Goal: Task Accomplishment & Management: Use online tool/utility

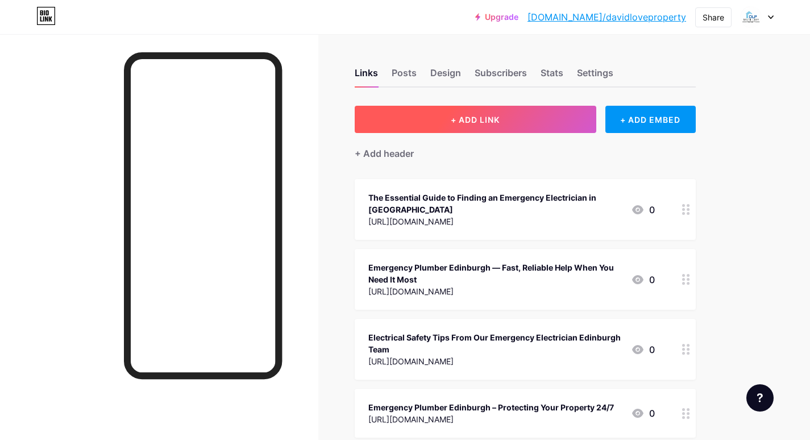
click at [468, 111] on button "+ ADD LINK" at bounding box center [476, 119] width 242 height 27
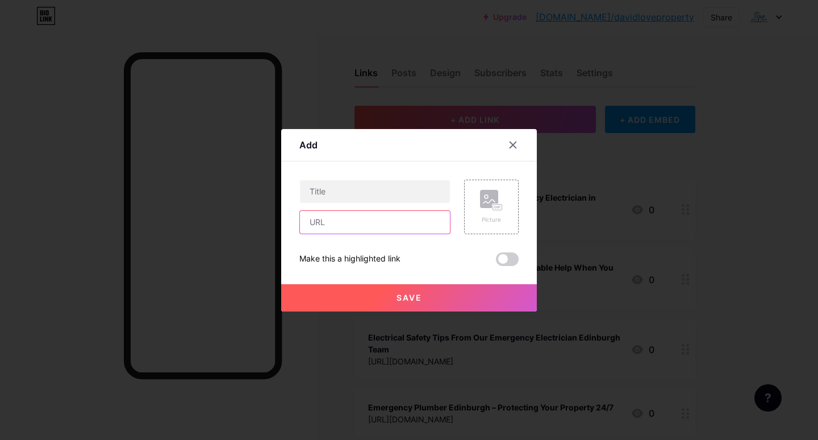
click at [342, 228] on input "text" at bounding box center [375, 222] width 150 height 23
paste input "[URL][DOMAIN_NAME]"
type input "[URL][DOMAIN_NAME]"
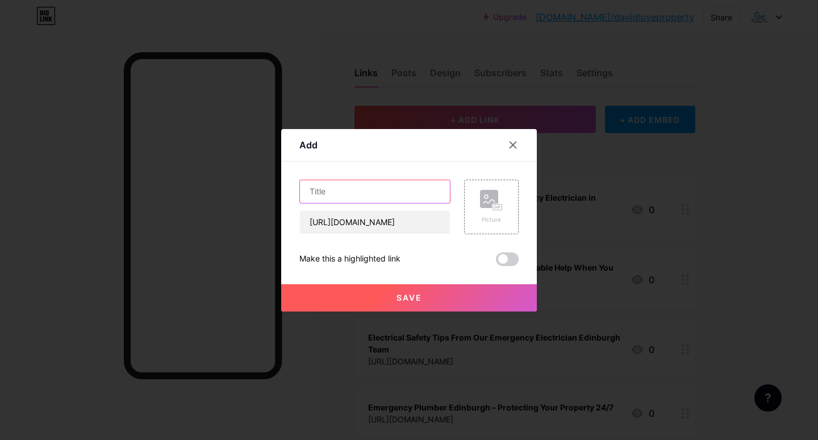
click at [344, 189] on input "text" at bounding box center [375, 191] width 150 height 23
paste input "Everything You Need to Know About Boiler Repair [GEOGRAPHIC_DATA]"
type input "Everything You Need to Know About Boiler Repair [GEOGRAPHIC_DATA]"
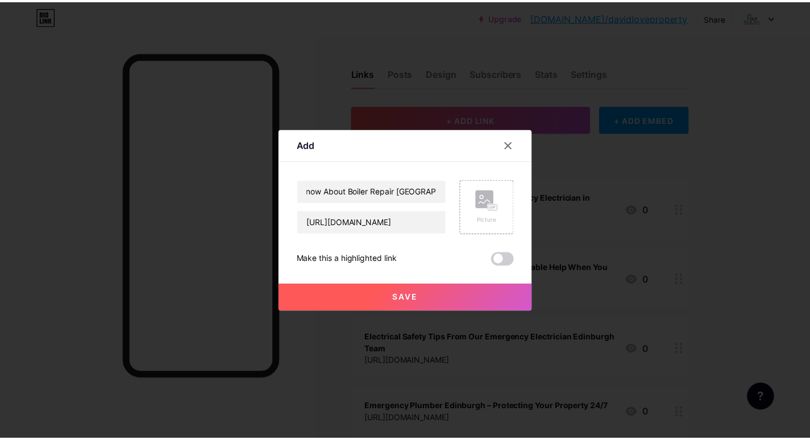
scroll to position [0, 0]
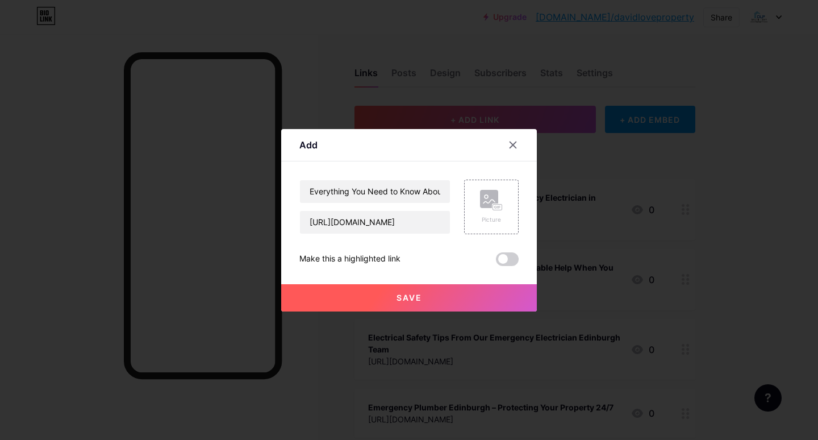
click at [377, 304] on button "Save" at bounding box center [409, 297] width 256 height 27
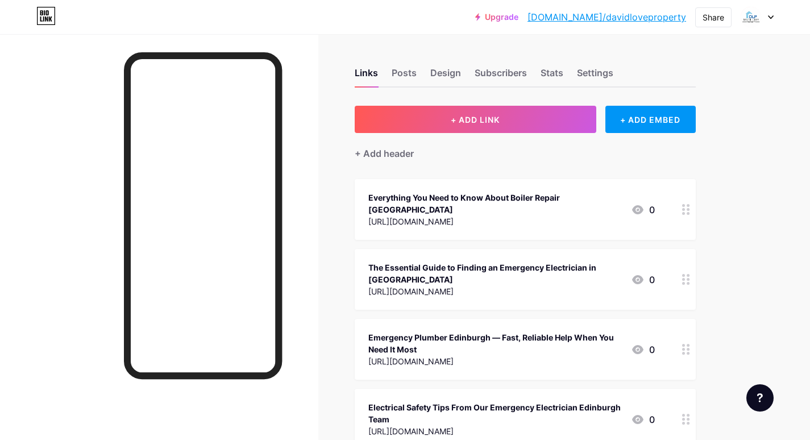
click at [614, 13] on link "[DOMAIN_NAME]/davidloveproperty" at bounding box center [606, 17] width 159 height 14
